Goal: Navigation & Orientation: Find specific page/section

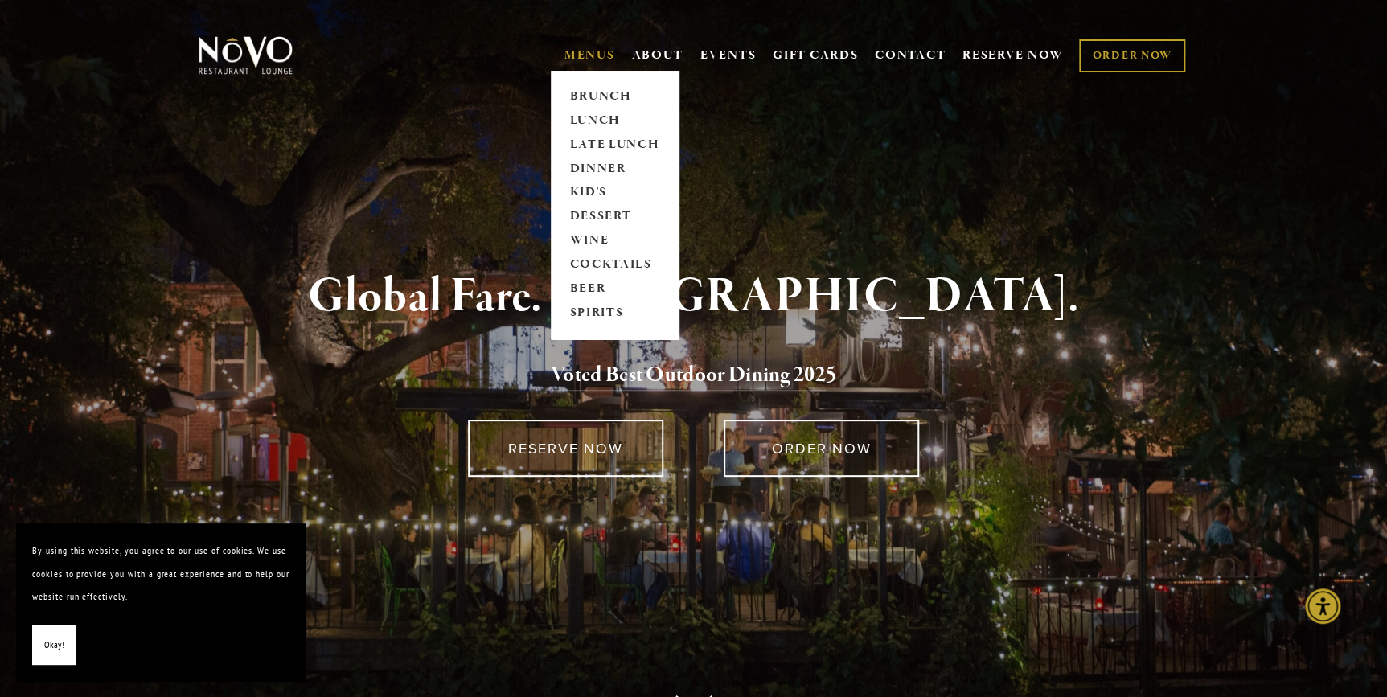
click at [571, 52] on link "MENUS" at bounding box center [590, 55] width 51 height 16
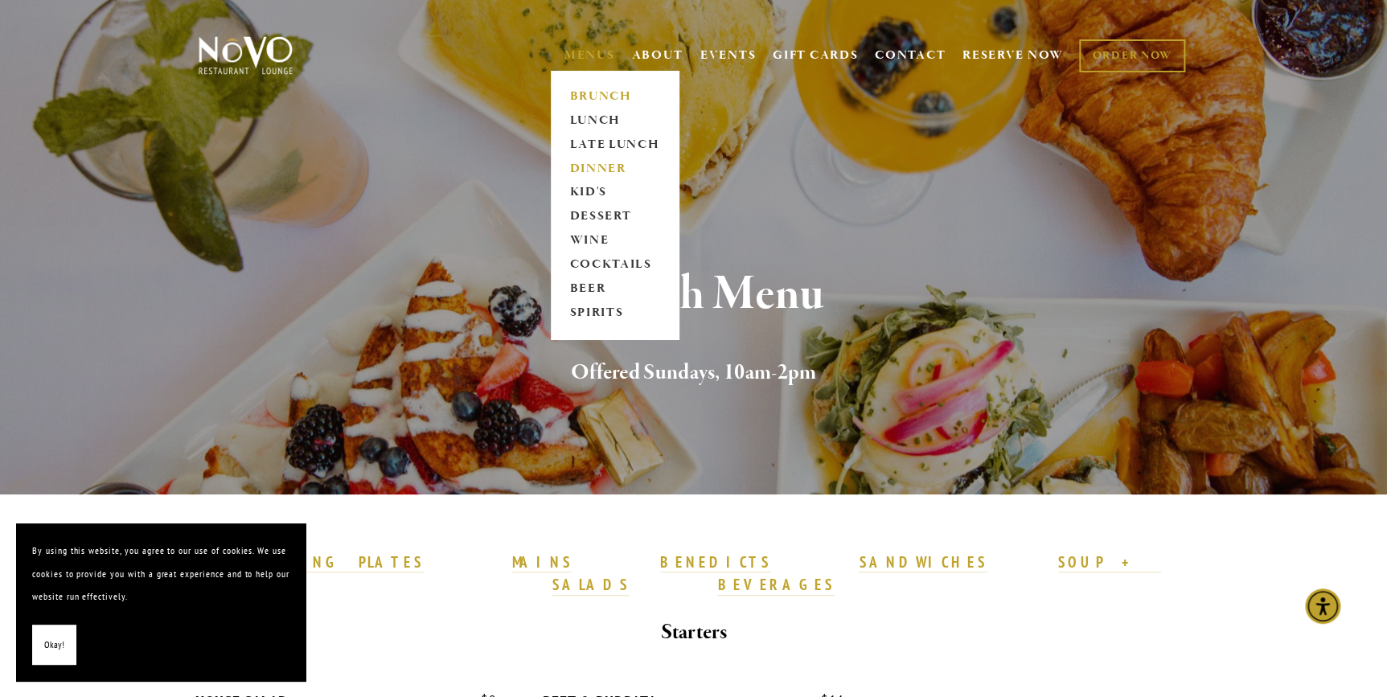
click at [582, 161] on link "DINNER" at bounding box center [615, 169] width 101 height 24
